Goal: Information Seeking & Learning: Understand process/instructions

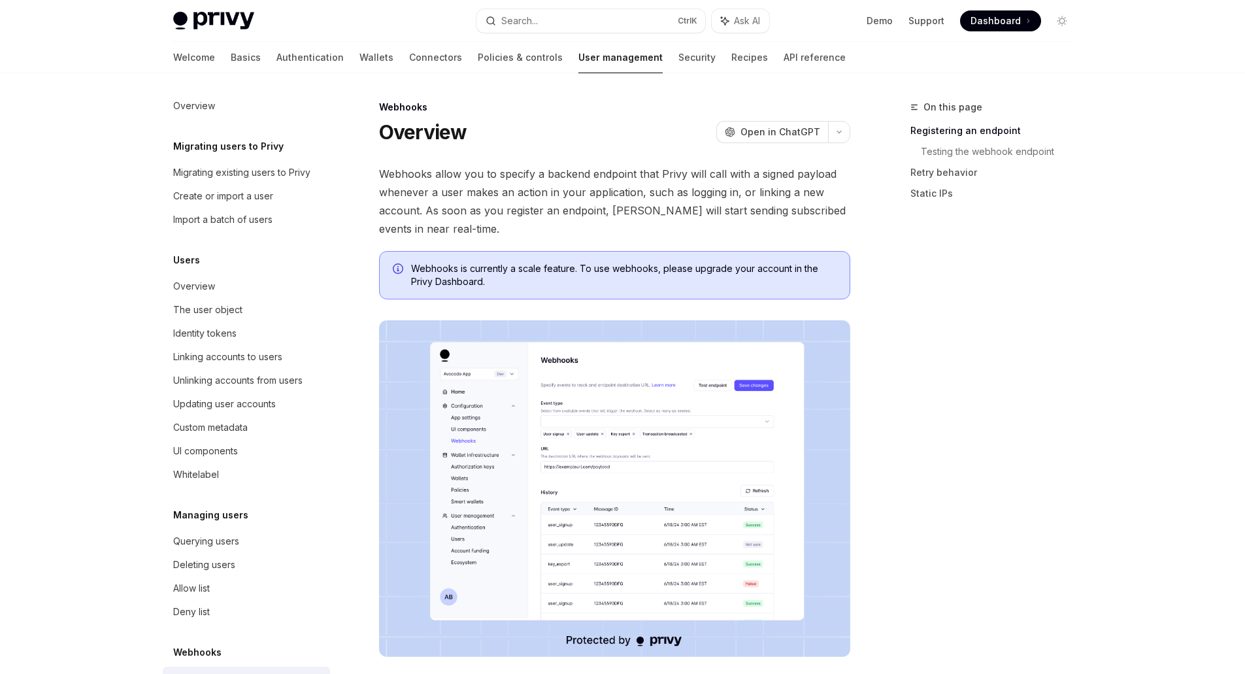
scroll to position [66, 0]
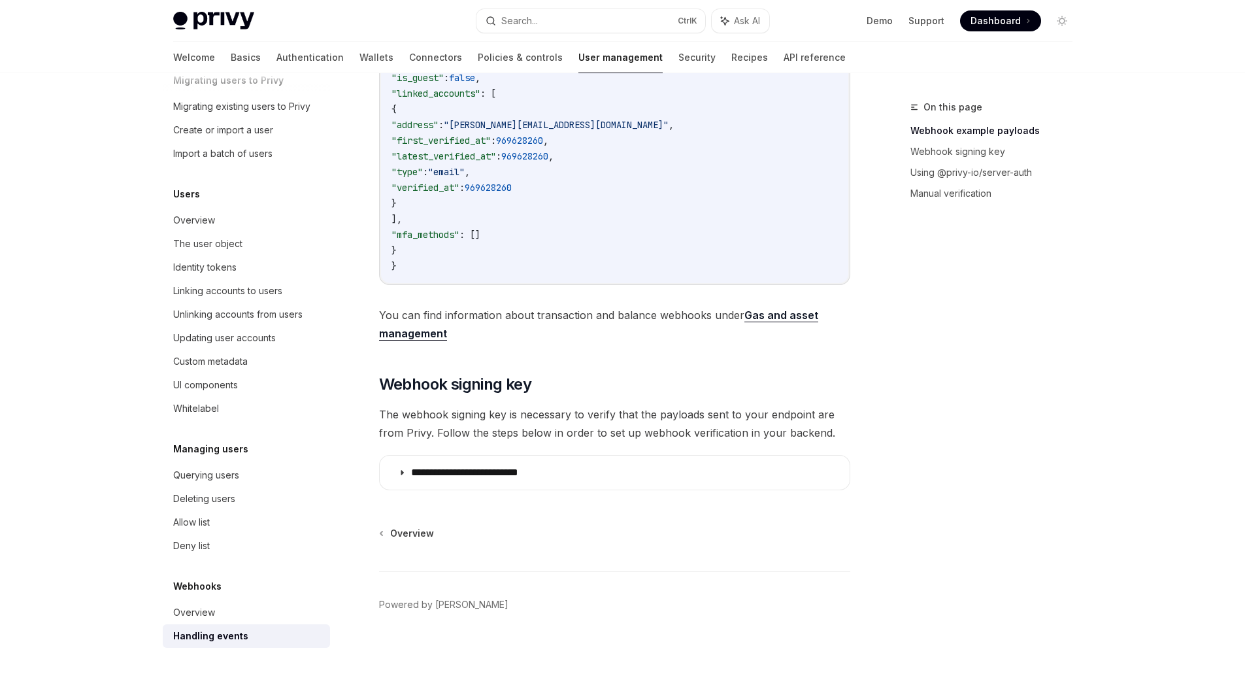
scroll to position [473, 0]
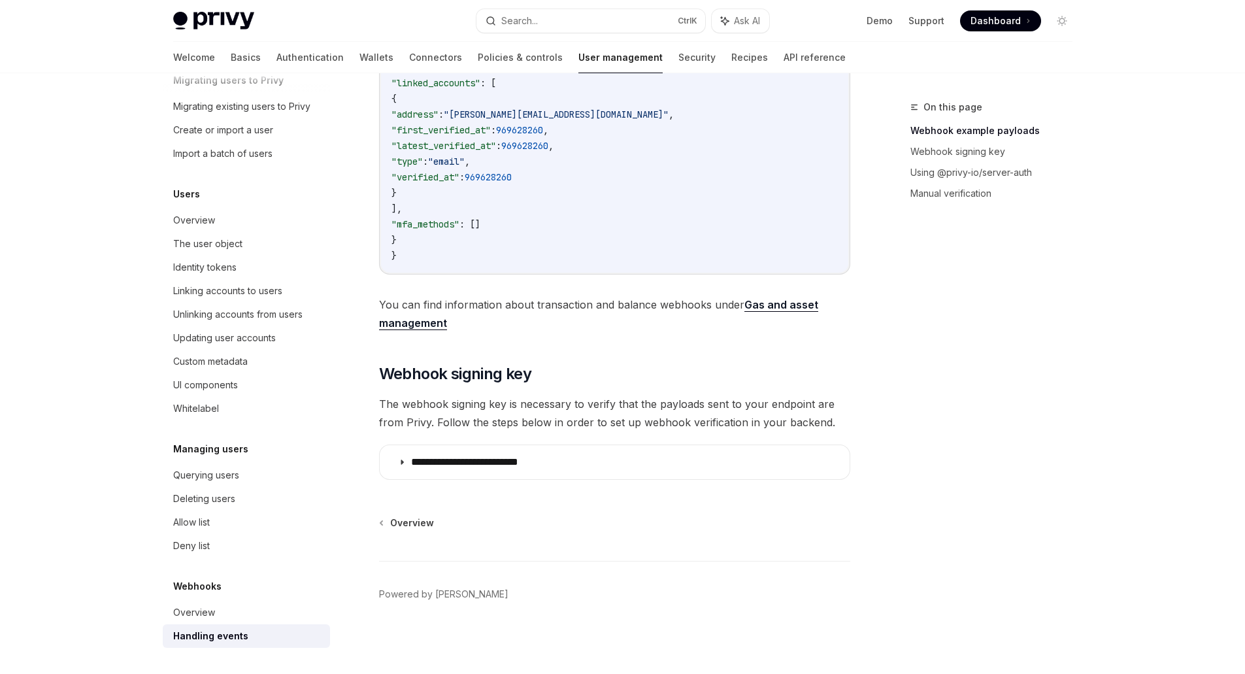
click at [547, 485] on div "Webhooks Handling events OpenAI Open in ChatGPT OpenAI Open in ChatGPT When a u…" at bounding box center [491, 153] width 721 height 1042
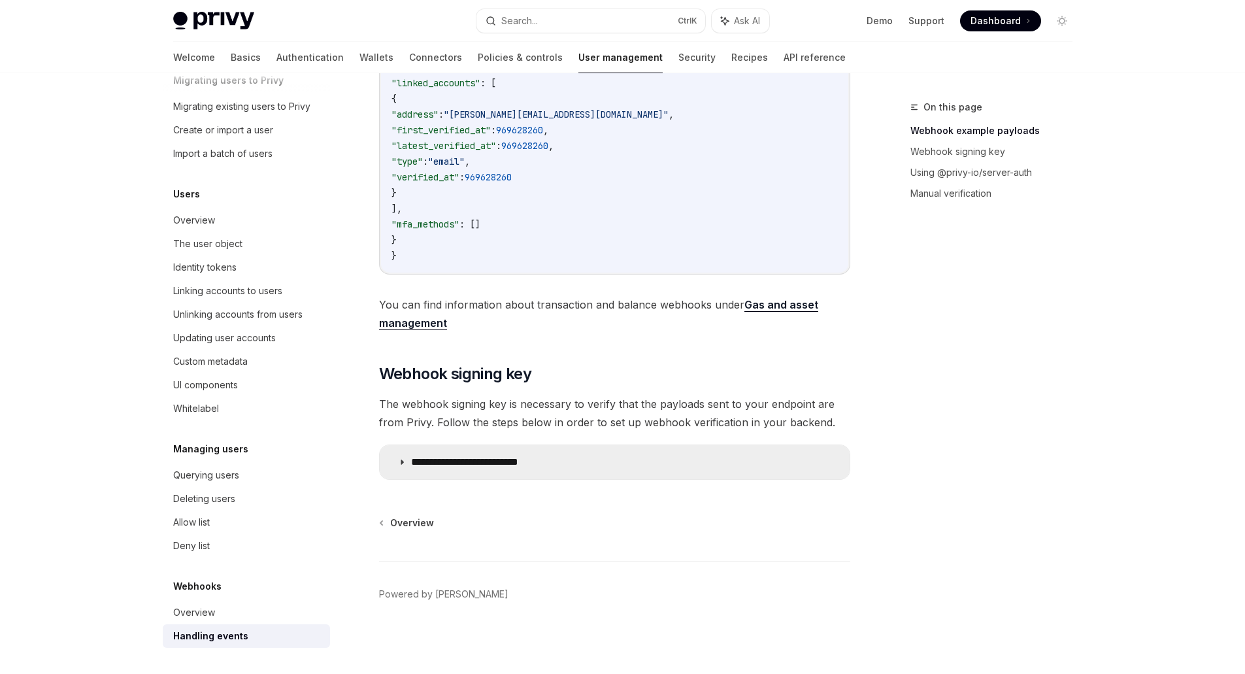
click at [549, 471] on summary "**********" at bounding box center [615, 462] width 470 height 34
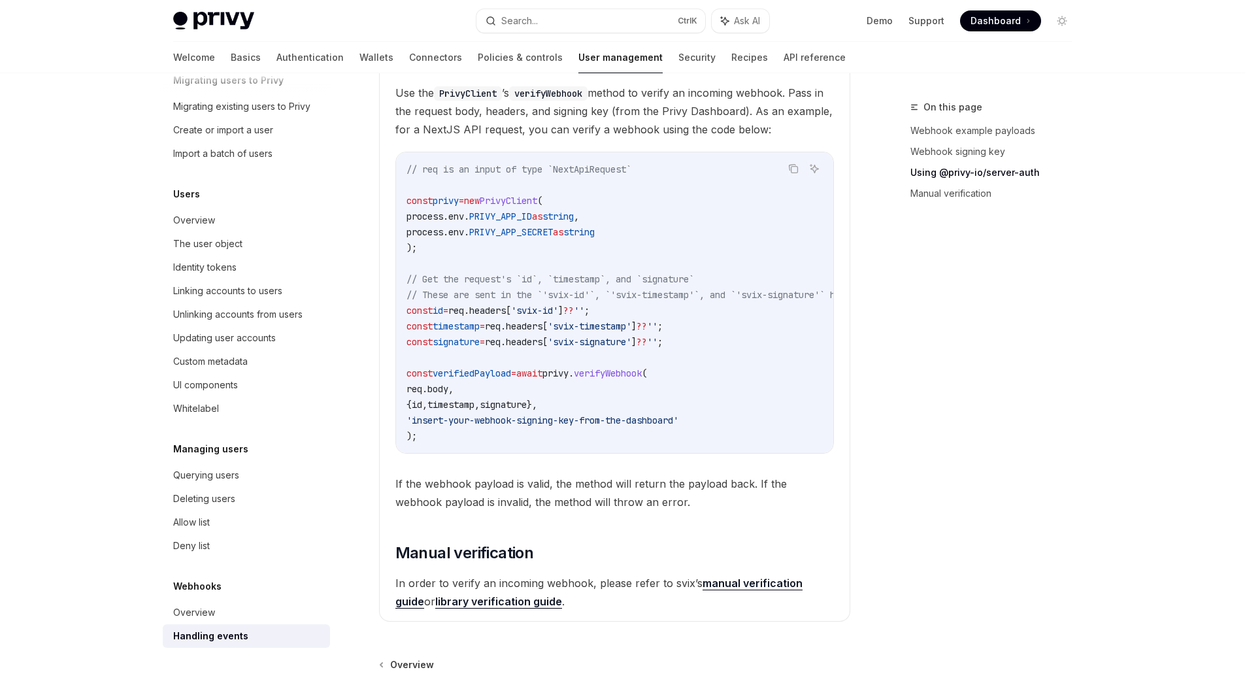
scroll to position [1061, 0]
drag, startPoint x: 640, startPoint y: 463, endPoint x: 808, endPoint y: 464, distance: 168.6
click at [808, 464] on children "Webhook payloads must be verified before they are trusted and used on your serv…" at bounding box center [614, 250] width 438 height 719
click at [753, 432] on code "// req is an input of type `NextApiRequest` const privy = new PrivyClient ( pro…" at bounding box center [685, 302] width 559 height 282
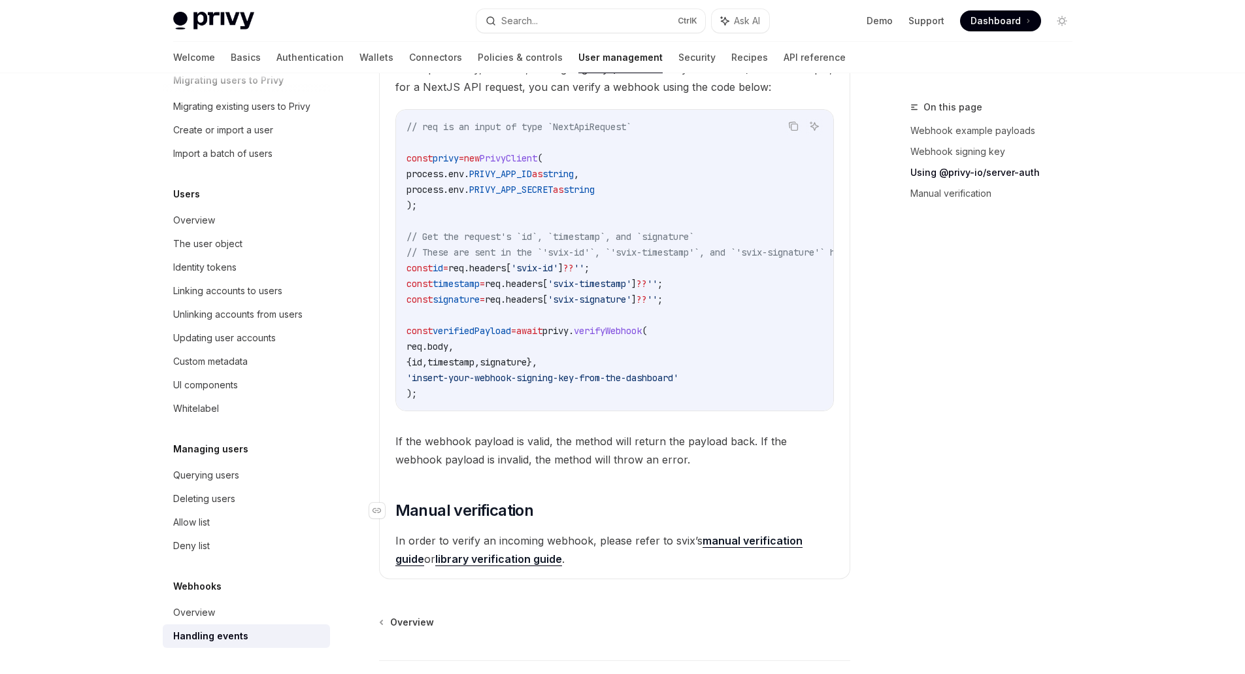
scroll to position [1192, 0]
